Goal: Information Seeking & Learning: Compare options

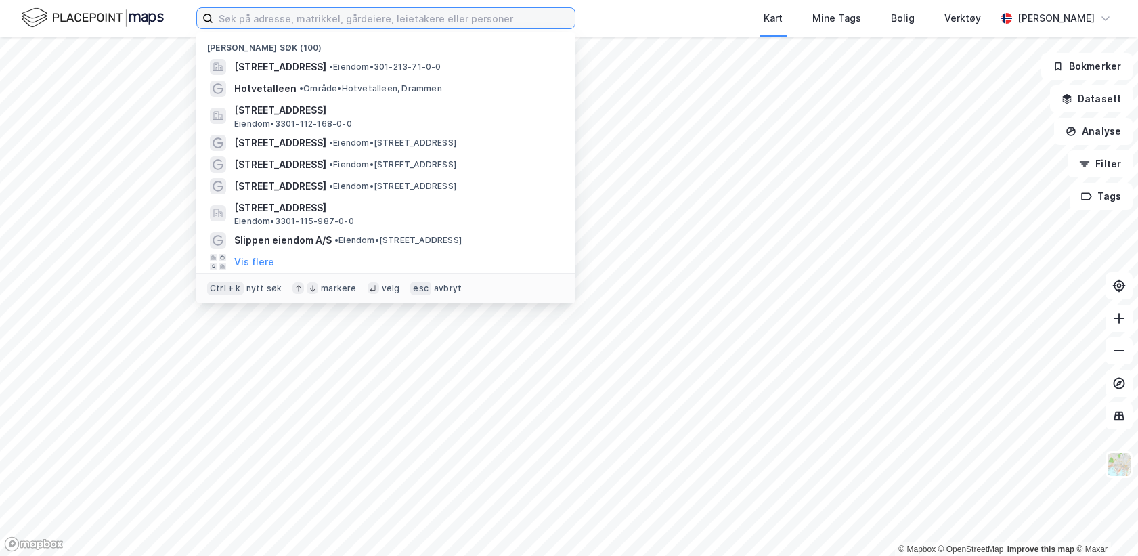
click at [278, 18] on input at bounding box center [393, 18] width 361 height 20
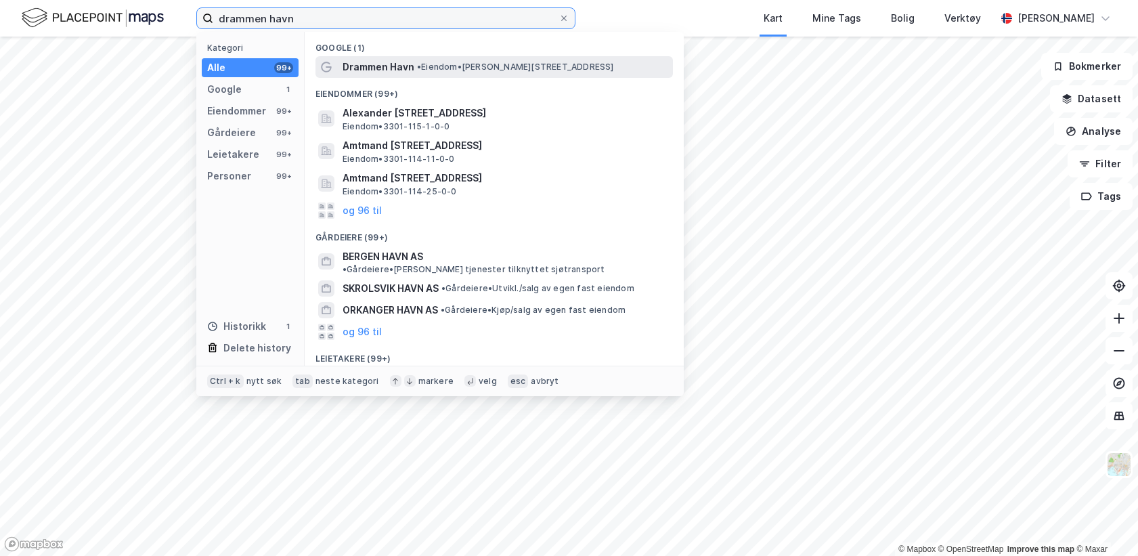
type input "drammen havn"
click at [367, 64] on span "Drammen Havn" at bounding box center [378, 67] width 72 height 16
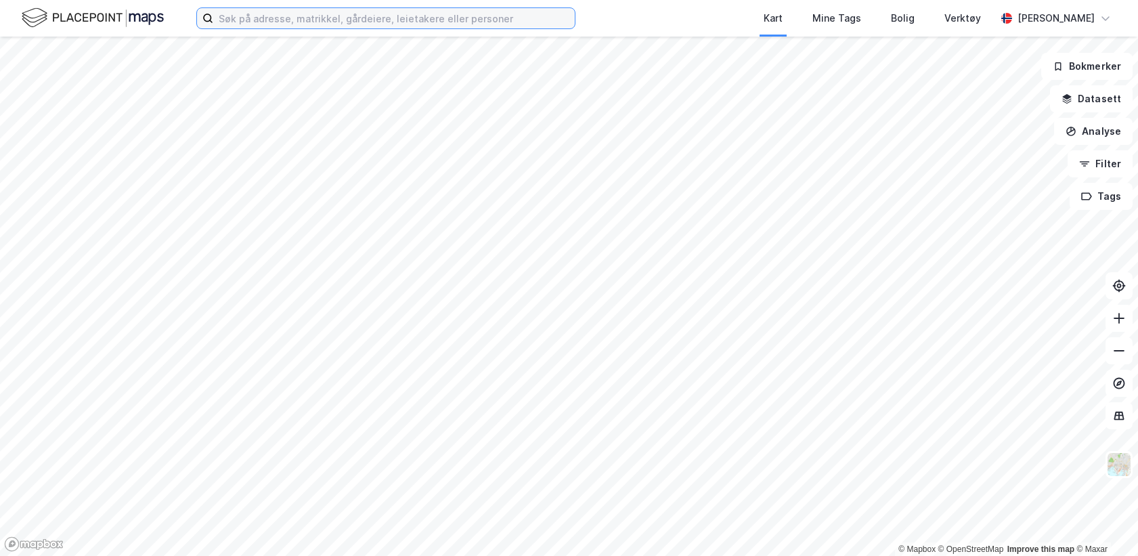
click at [310, 22] on input at bounding box center [393, 18] width 361 height 20
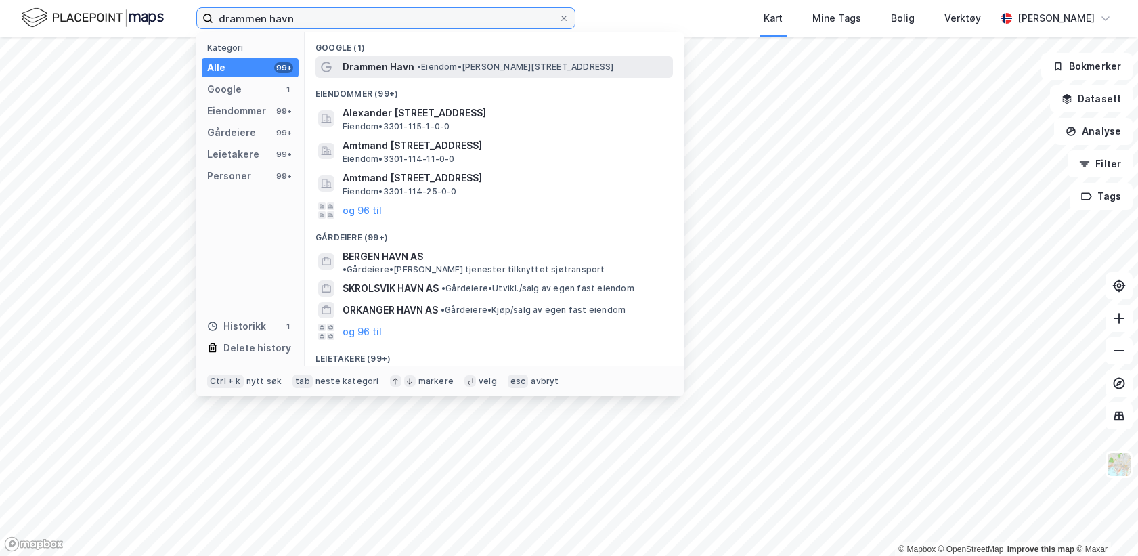
type input "drammen havn"
click at [370, 63] on span "Drammen Havn" at bounding box center [378, 67] width 72 height 16
